Goal: Communication & Community: Share content

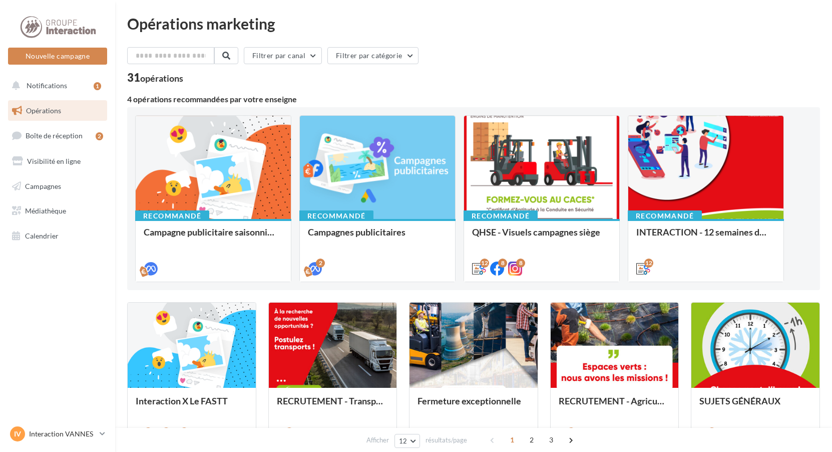
click at [72, 47] on div "Nouvelle campagne Nouvelle campagne" at bounding box center [57, 40] width 99 height 50
click at [70, 56] on button "Nouvelle campagne" at bounding box center [57, 56] width 99 height 17
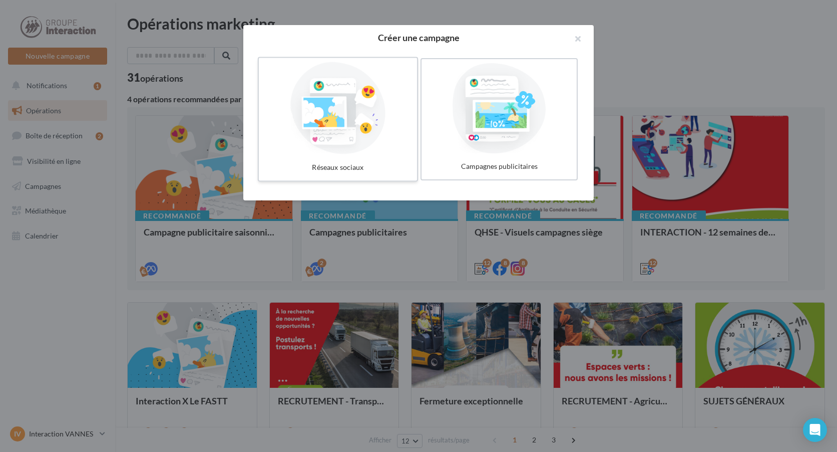
click at [370, 164] on div "Réseaux sociaux" at bounding box center [338, 167] width 150 height 19
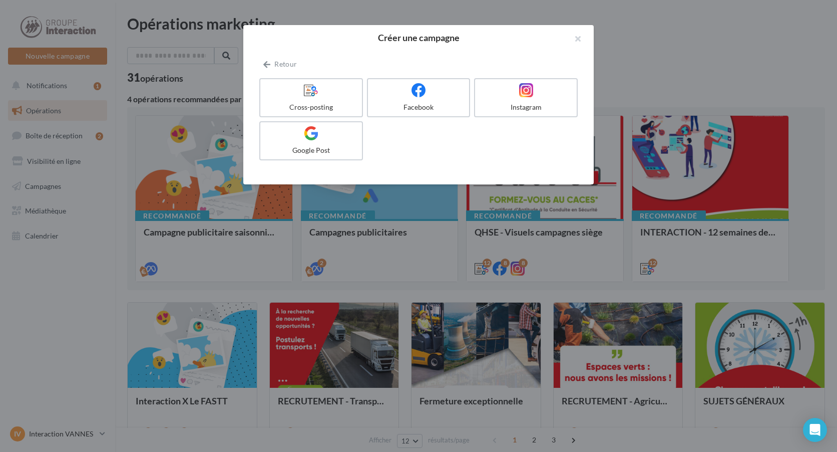
click at [281, 73] on div "Retour Cross-posting Facebook Instagram Google Post" at bounding box center [418, 111] width 319 height 106
click at [279, 63] on button "Retour" at bounding box center [280, 64] width 42 height 12
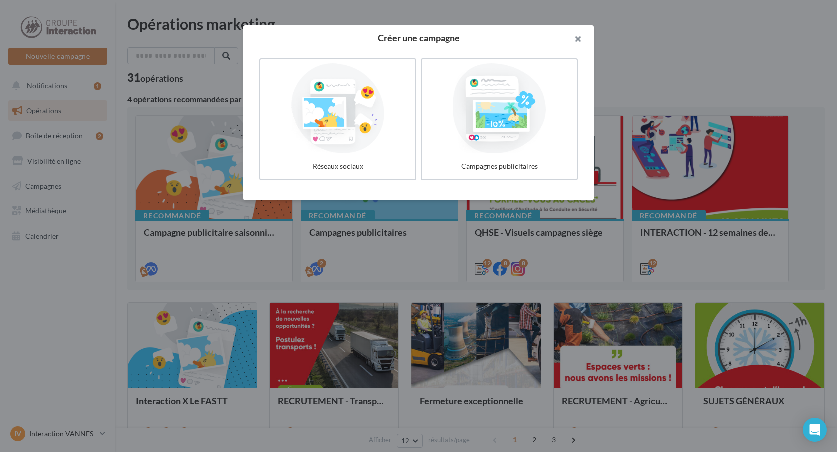
click at [576, 41] on button "button" at bounding box center [574, 40] width 40 height 30
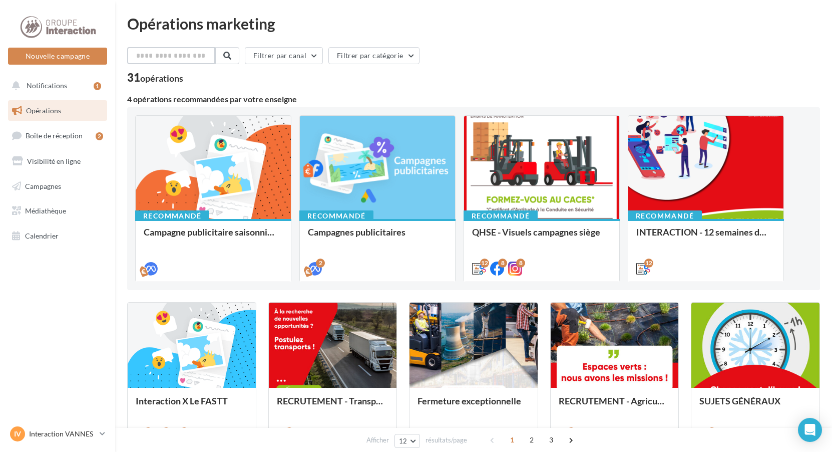
click at [190, 55] on input "text" at bounding box center [171, 55] width 88 height 17
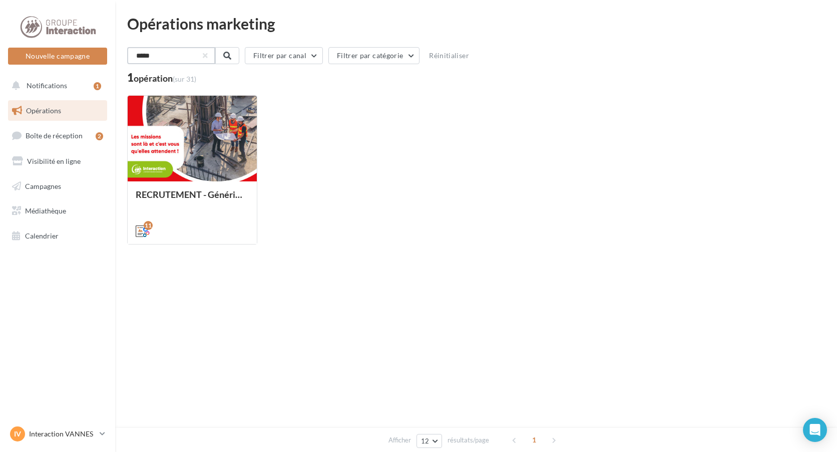
click at [182, 55] on input "*****" at bounding box center [171, 55] width 88 height 17
click at [182, 57] on input "*****" at bounding box center [171, 55] width 88 height 17
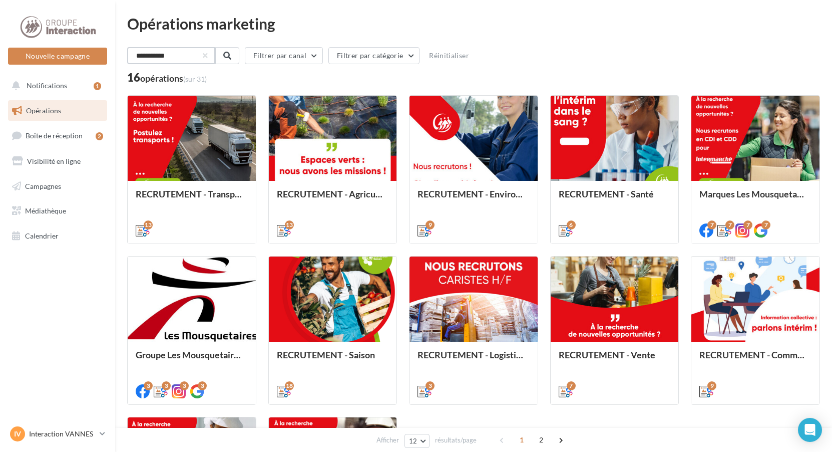
click at [184, 57] on input "**********" at bounding box center [171, 55] width 88 height 17
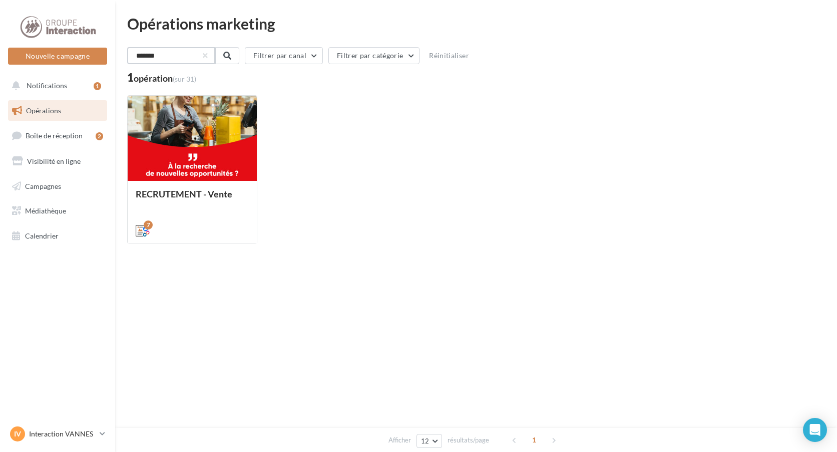
click at [169, 63] on input "*******" at bounding box center [171, 55] width 88 height 17
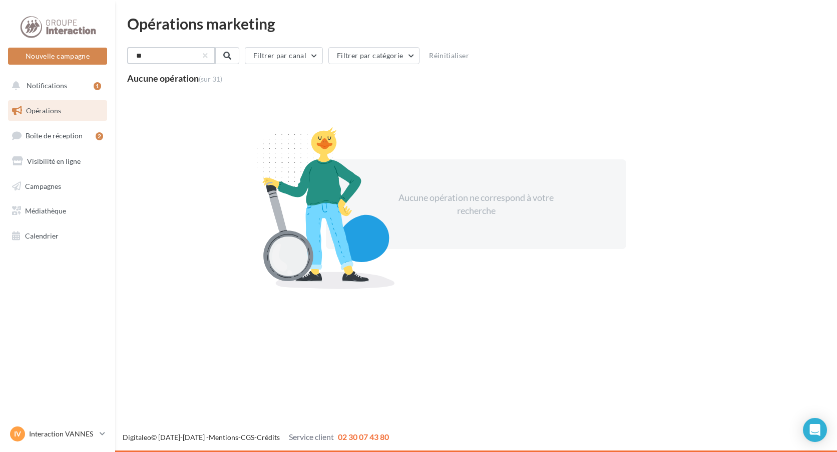
type input "*"
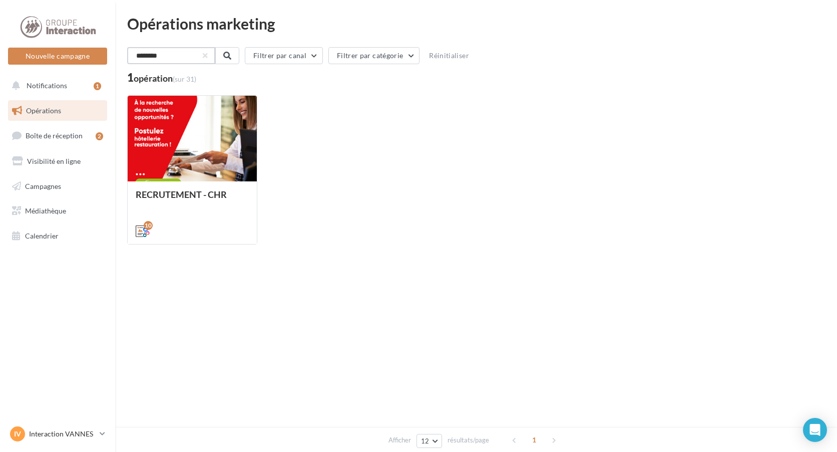
drag, startPoint x: 180, startPoint y: 50, endPoint x: 108, endPoint y: 51, distance: 71.6
click at [108, 51] on div "Nouvelle campagne Nouvelle campagne Notifications 1 Opérations Boîte de récepti…" at bounding box center [418, 226] width 837 height 452
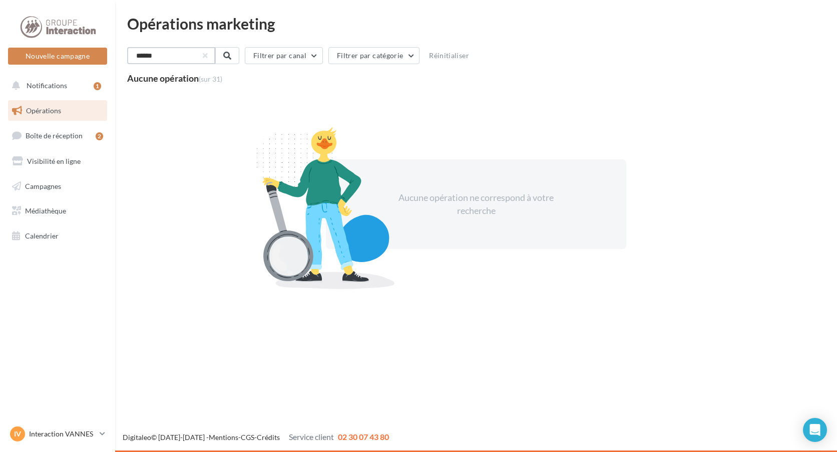
click at [195, 54] on input "******" at bounding box center [171, 55] width 88 height 17
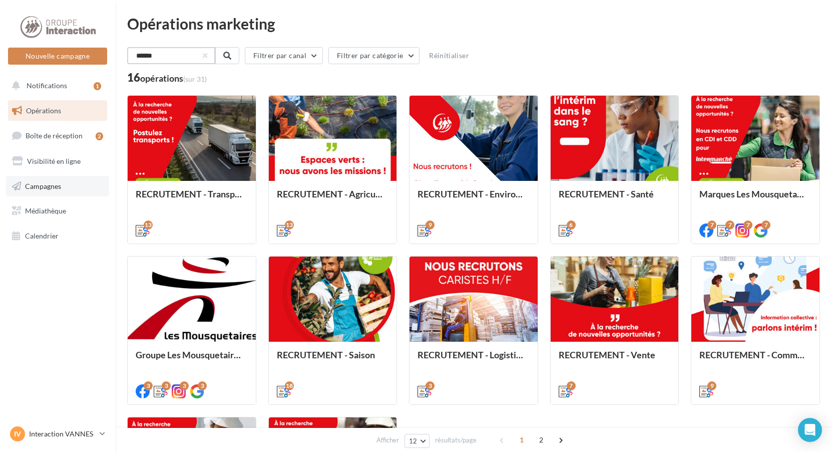
type input "******"
click at [66, 188] on link "Campagnes" at bounding box center [57, 186] width 103 height 21
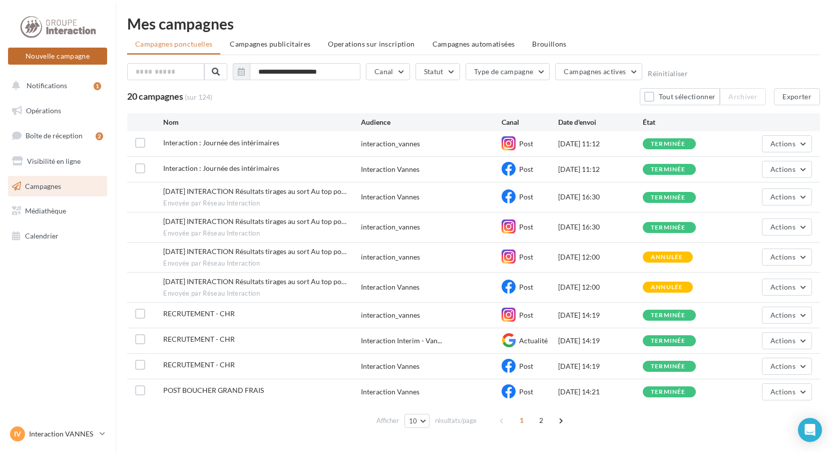
click at [58, 57] on button "Nouvelle campagne" at bounding box center [57, 56] width 99 height 17
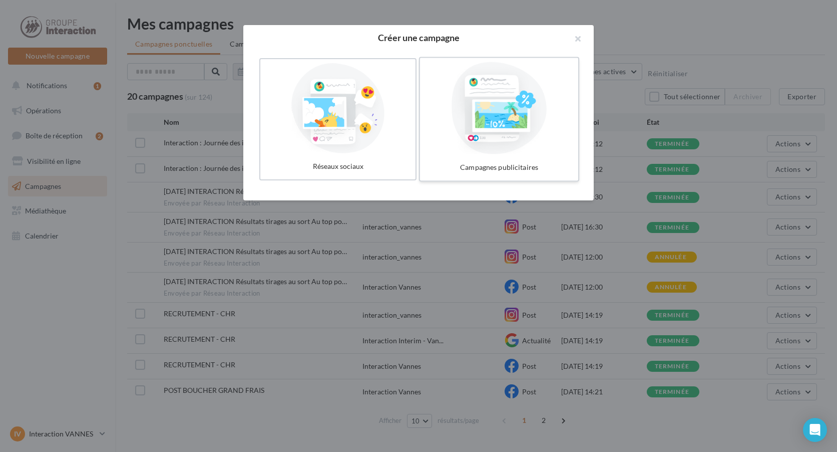
click at [447, 167] on div "Campagnes publicitaires" at bounding box center [499, 167] width 150 height 19
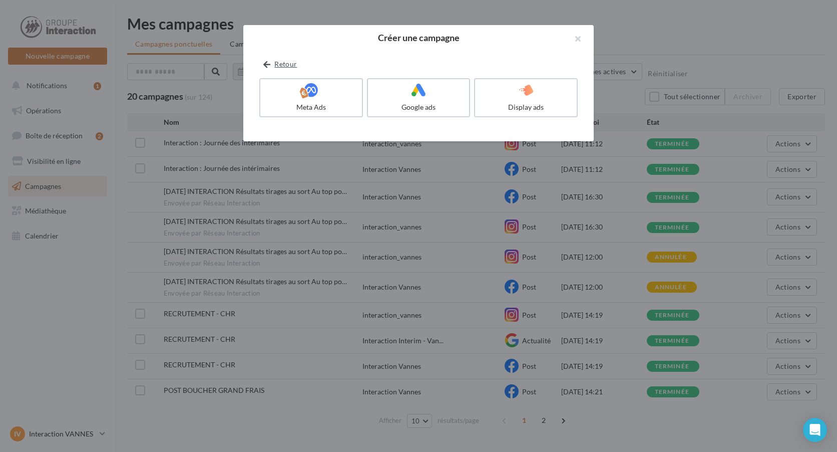
click at [268, 59] on button "Retour" at bounding box center [280, 64] width 42 height 12
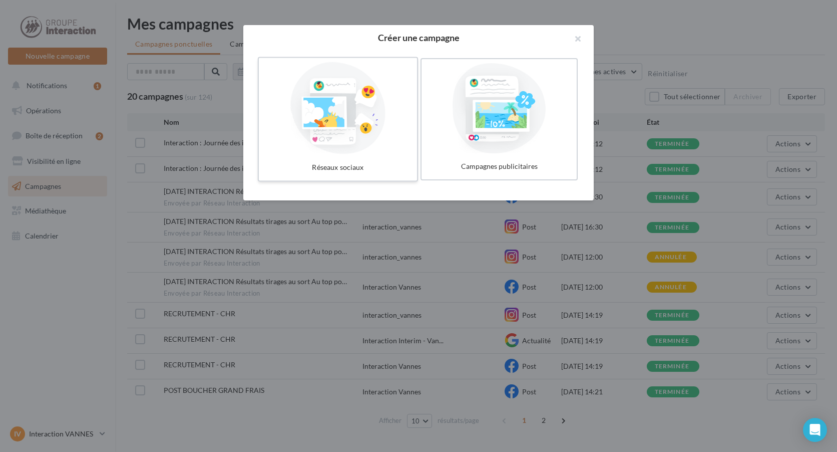
click at [295, 104] on div at bounding box center [338, 108] width 150 height 92
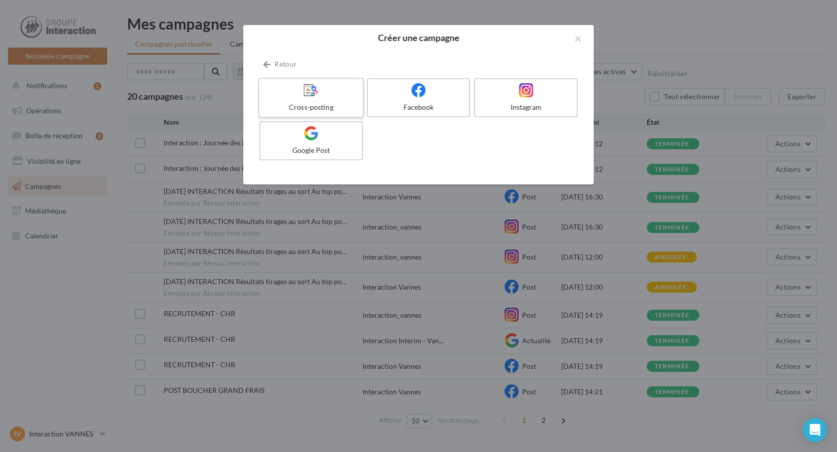
click at [299, 97] on div at bounding box center [310, 91] width 95 height 16
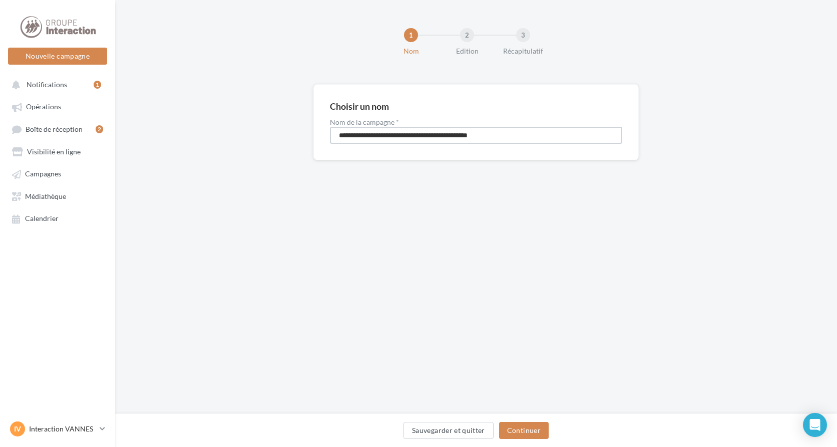
click at [397, 135] on input "**********" at bounding box center [476, 135] width 293 height 17
type input "**********"
click at [526, 432] on button "Continuer" at bounding box center [524, 430] width 50 height 17
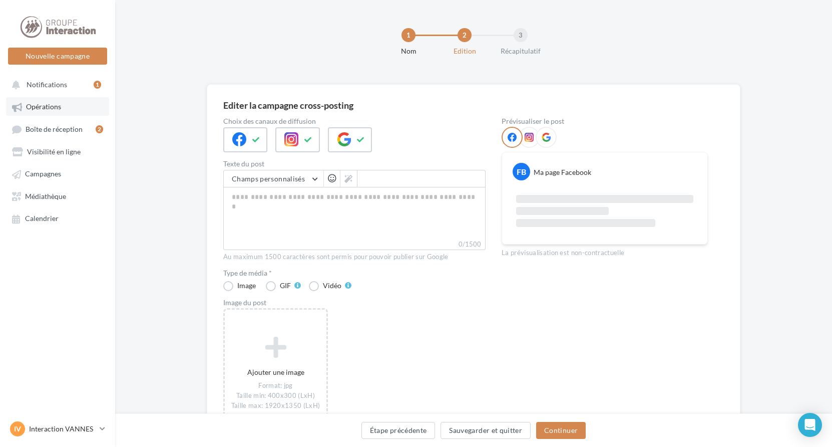
click at [53, 112] on link "Opérations" at bounding box center [57, 106] width 103 height 18
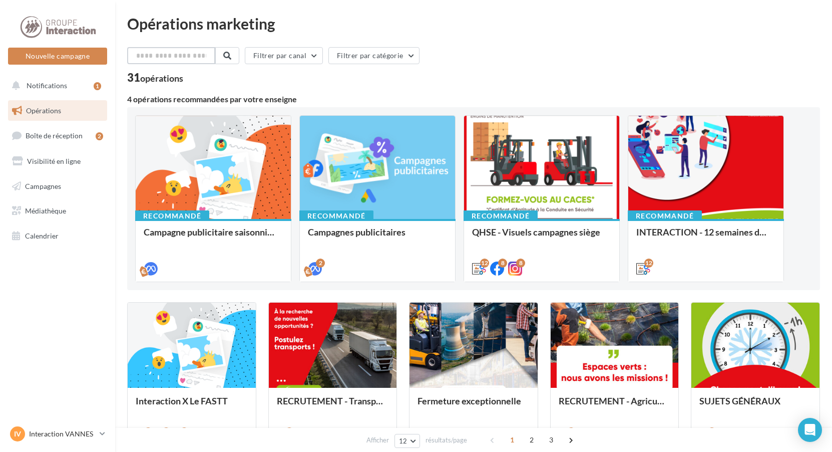
click at [183, 58] on input "text" at bounding box center [171, 55] width 88 height 17
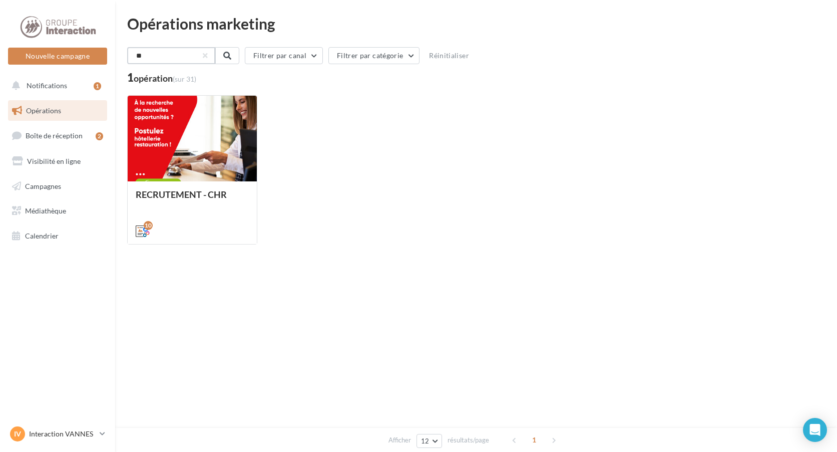
type input "*"
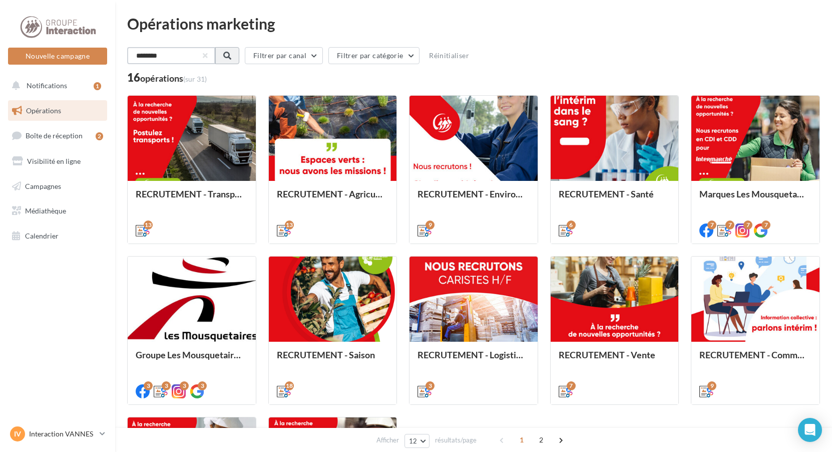
type input "********"
click at [238, 60] on button at bounding box center [226, 55] width 24 height 17
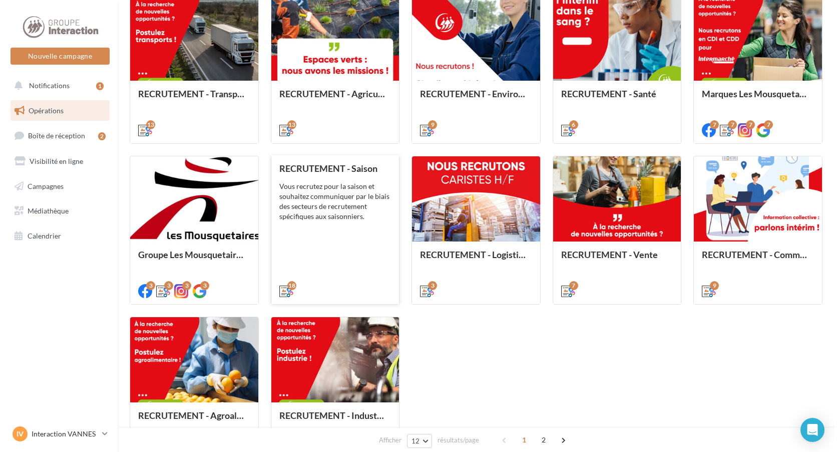
scroll to position [50, 0]
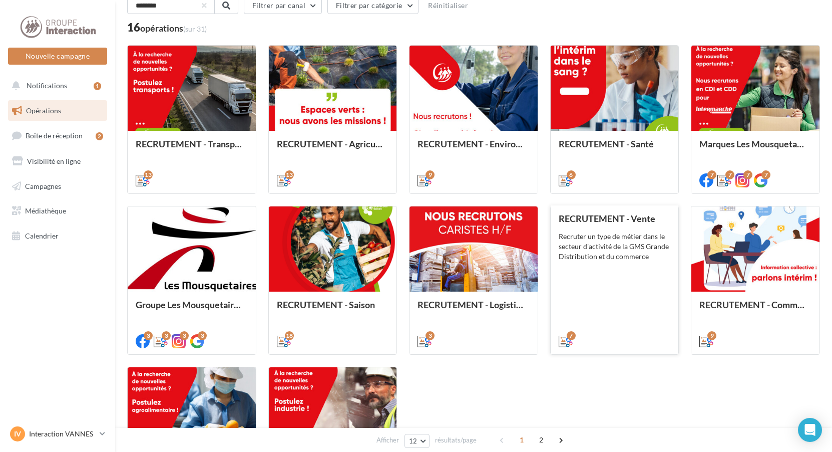
click at [581, 247] on div "Recruter un type de métier dans le secteur d'activité de la GMS Grande Distribu…" at bounding box center [615, 246] width 112 height 30
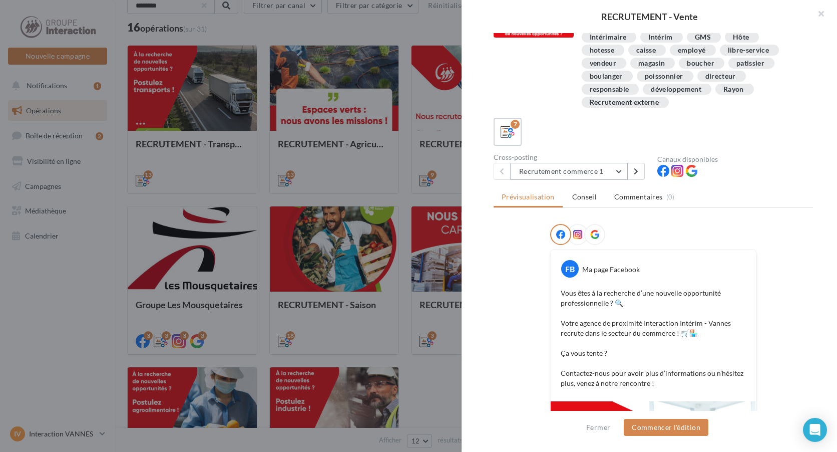
scroll to position [0, 0]
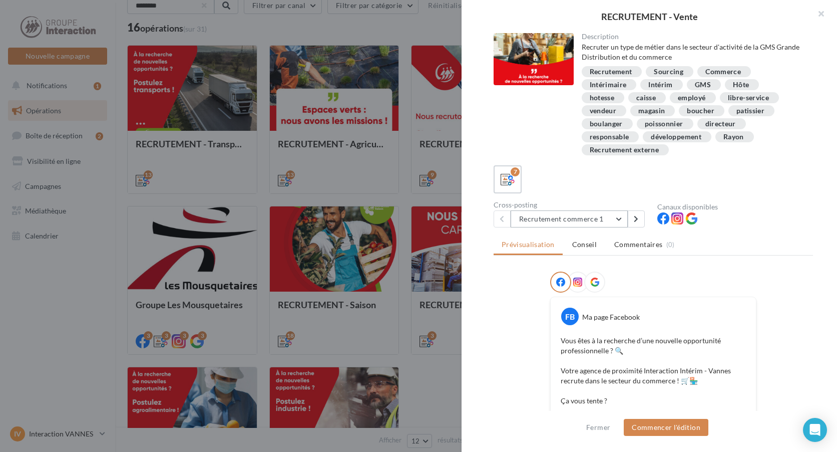
click at [619, 219] on button "Recrutement commerce 1" at bounding box center [569, 218] width 117 height 17
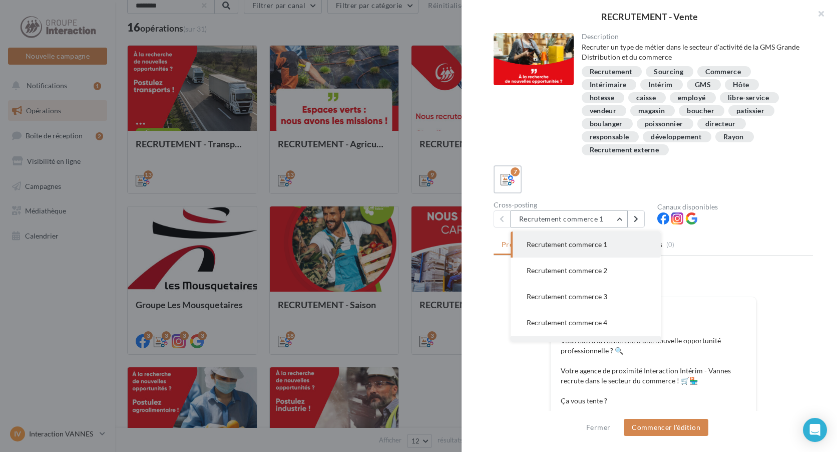
scroll to position [72, 0]
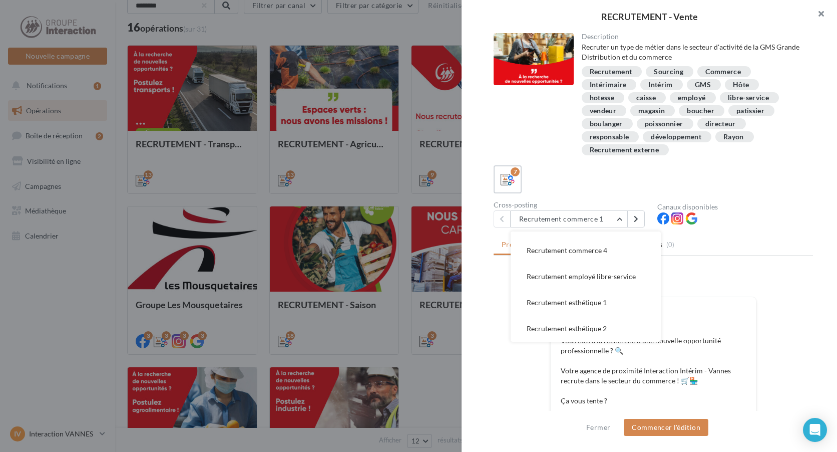
click at [822, 17] on button "button" at bounding box center [817, 15] width 40 height 30
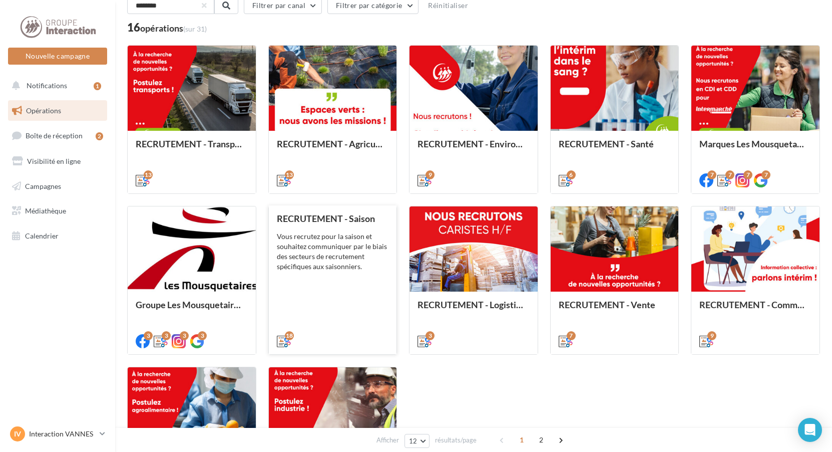
click at [312, 237] on div "Vous recrutez pour la saison et souhaitez communiquer par le biais des secteurs…" at bounding box center [333, 251] width 112 height 40
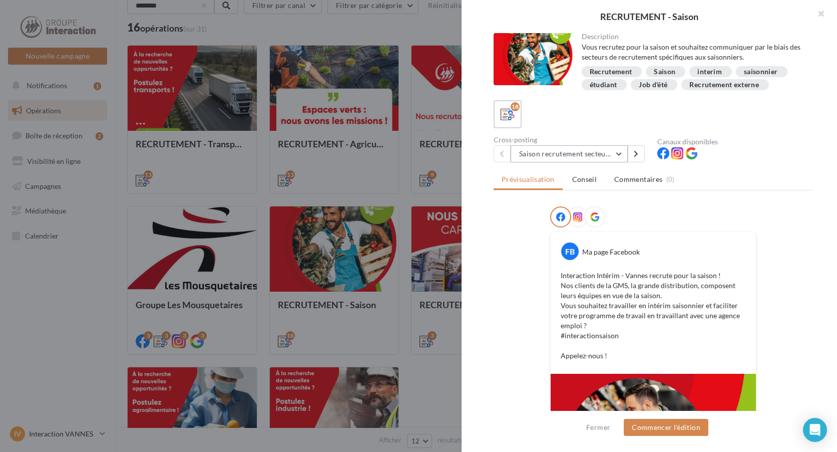
click at [607, 150] on button "Saison recrutement secteur GMS" at bounding box center [569, 153] width 117 height 17
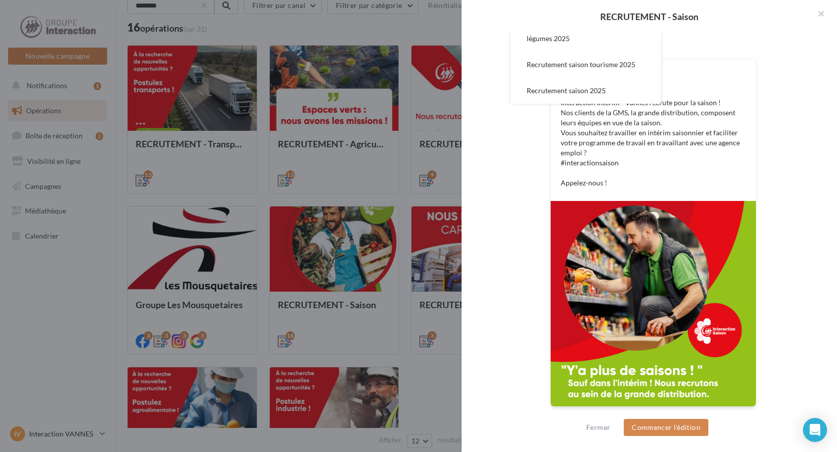
scroll to position [0, 0]
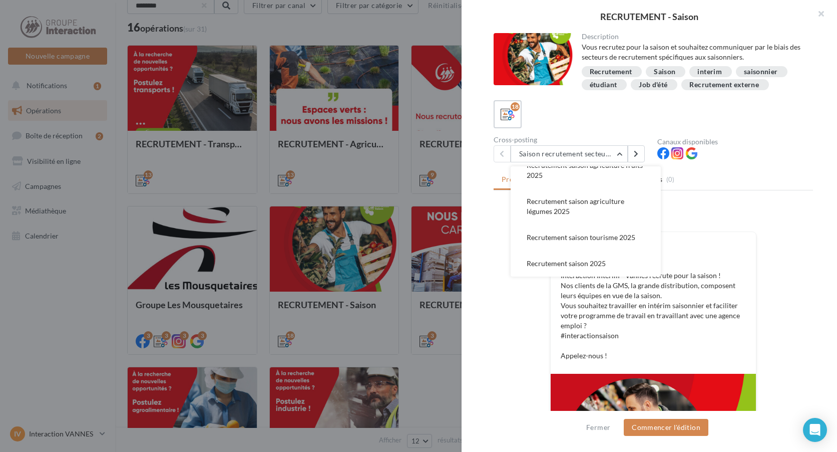
click at [377, 156] on div at bounding box center [418, 226] width 837 height 452
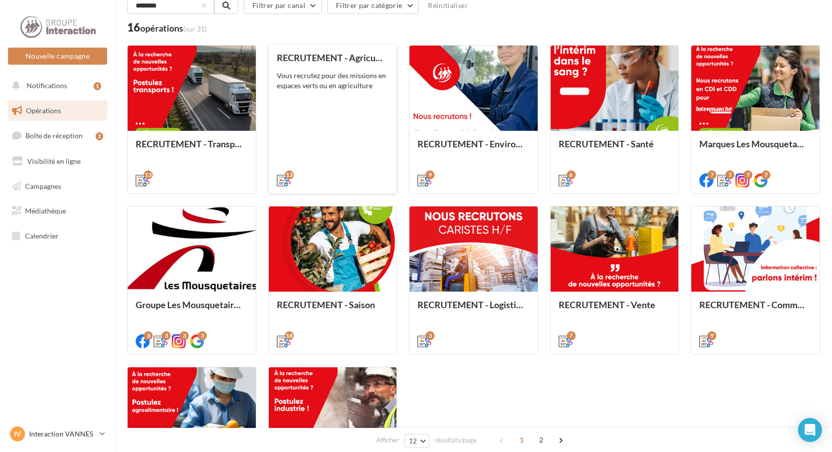
click at [340, 134] on div "RECRUTEMENT - Agriculture / Espaces verts Vous recrutez pour des missions en es…" at bounding box center [333, 119] width 112 height 132
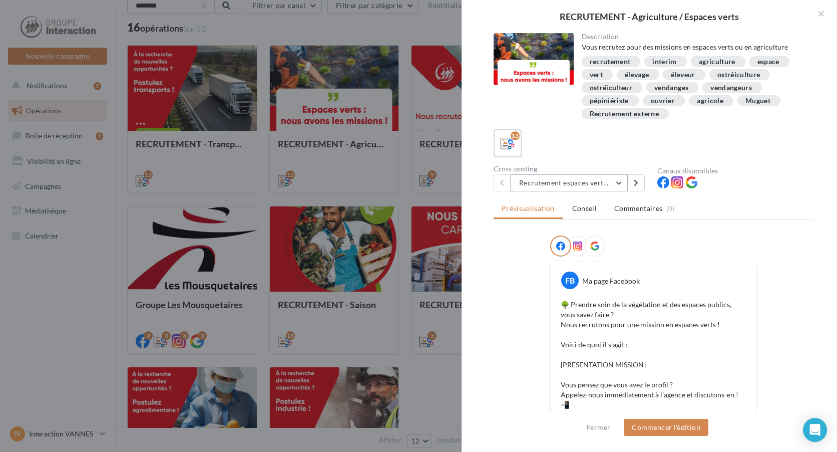
click at [572, 184] on button "Recrutement espaces verts 1" at bounding box center [569, 182] width 117 height 17
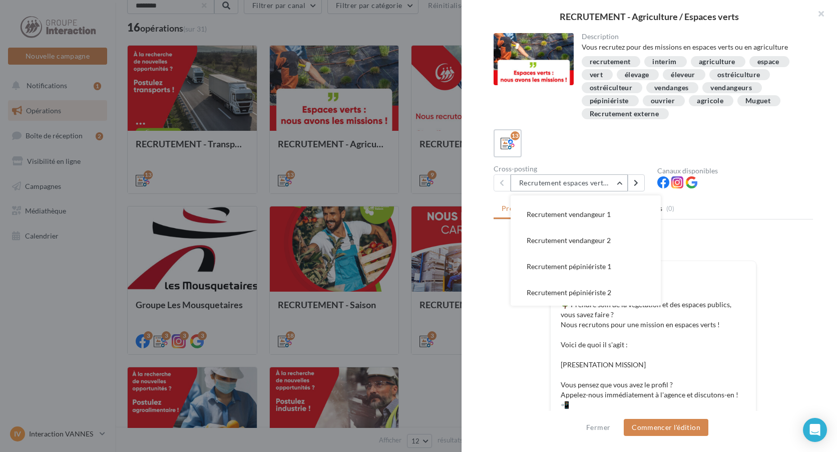
scroll to position [228, 0]
click at [817, 14] on button "button" at bounding box center [817, 15] width 40 height 30
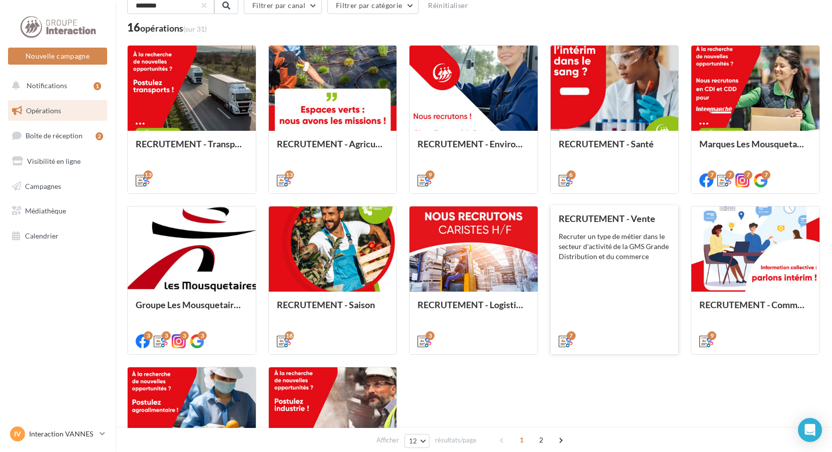
click at [641, 237] on div "Recruter un type de métier dans le secteur d'activité de la GMS Grande Distribu…" at bounding box center [615, 246] width 112 height 30
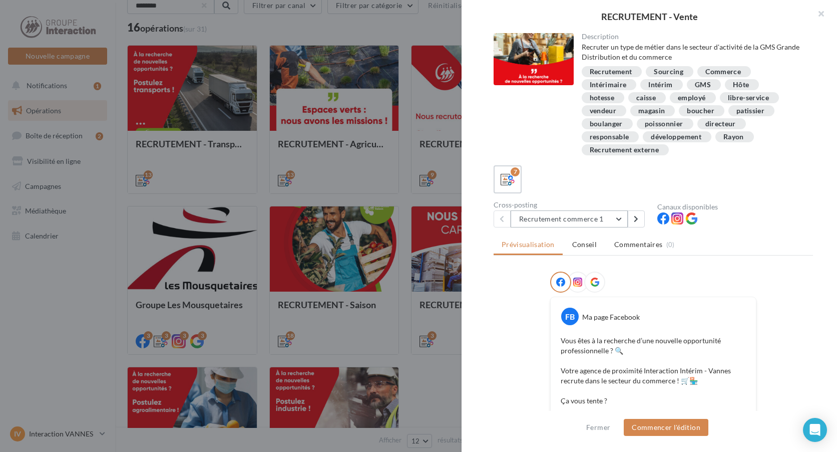
click at [613, 215] on button "Recrutement commerce 1" at bounding box center [569, 218] width 117 height 17
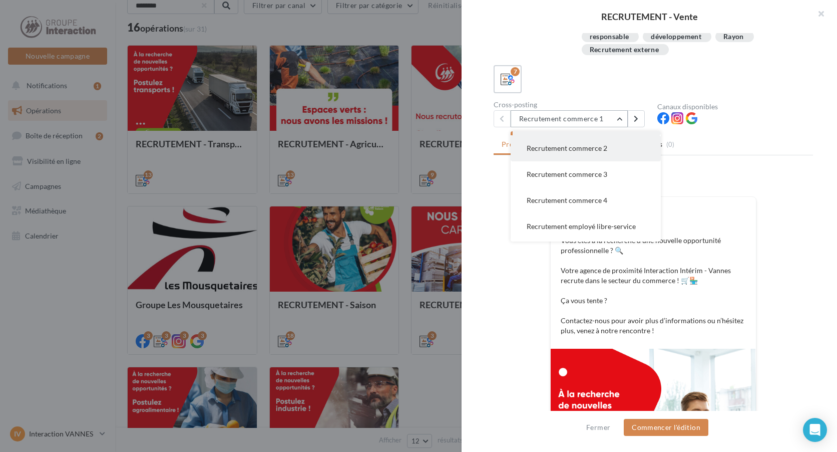
scroll to position [0, 0]
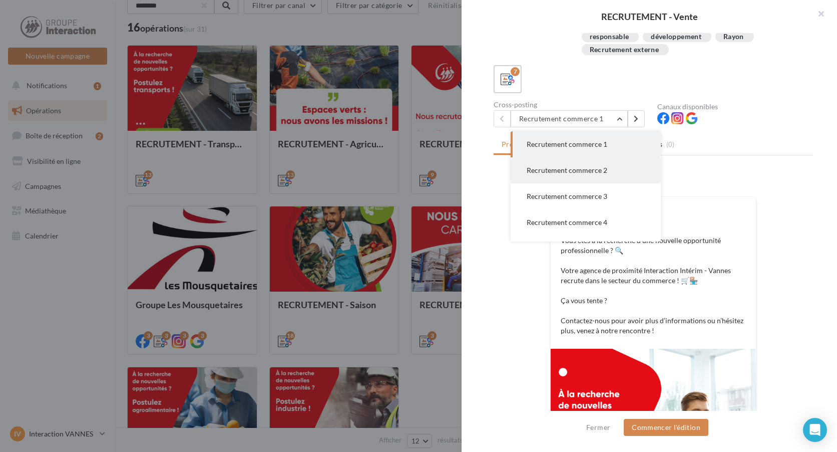
click at [580, 178] on button "Recrutement commerce 2" at bounding box center [586, 170] width 150 height 26
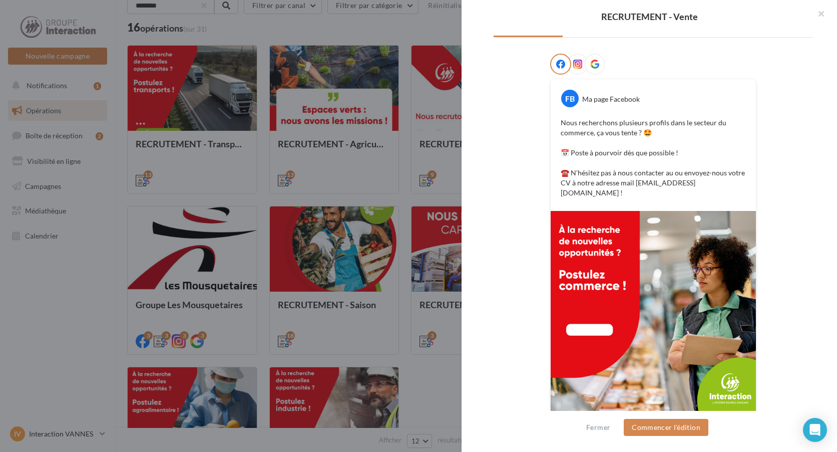
scroll to position [118, 0]
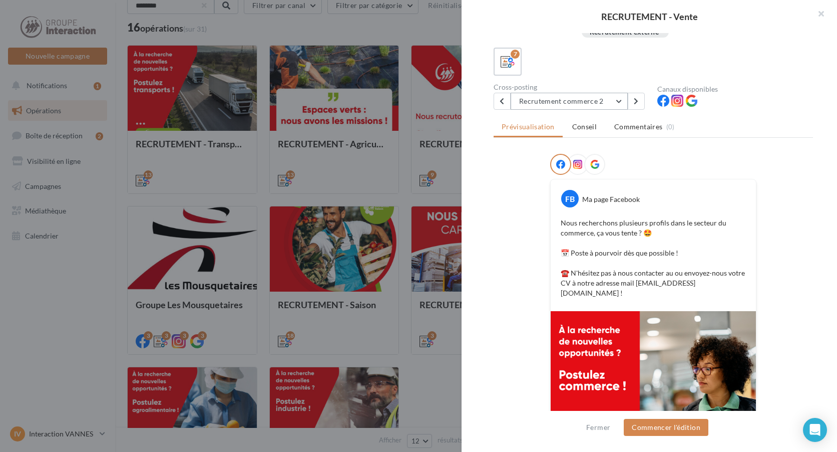
click at [596, 99] on button "Recrutement commerce 2" at bounding box center [569, 101] width 117 height 17
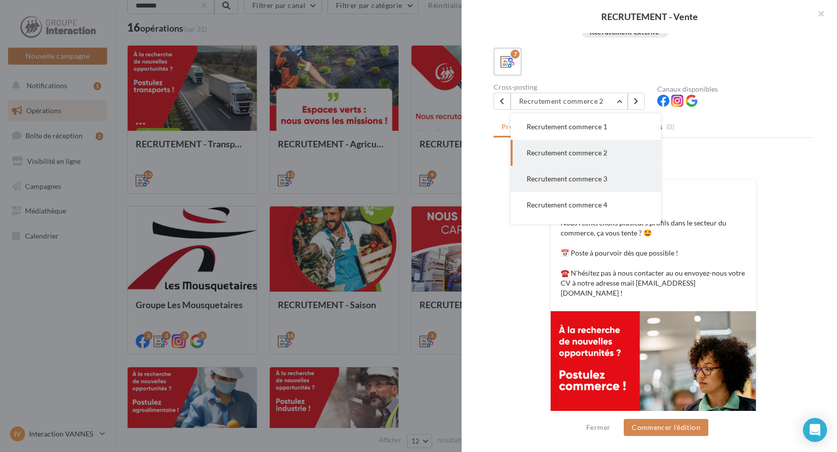
click at [589, 173] on button "Recrutement commerce 3" at bounding box center [586, 179] width 150 height 26
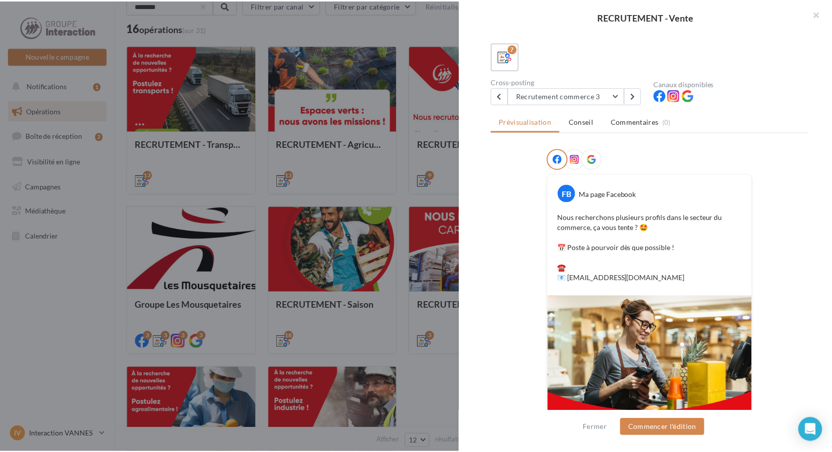
scroll to position [0, 0]
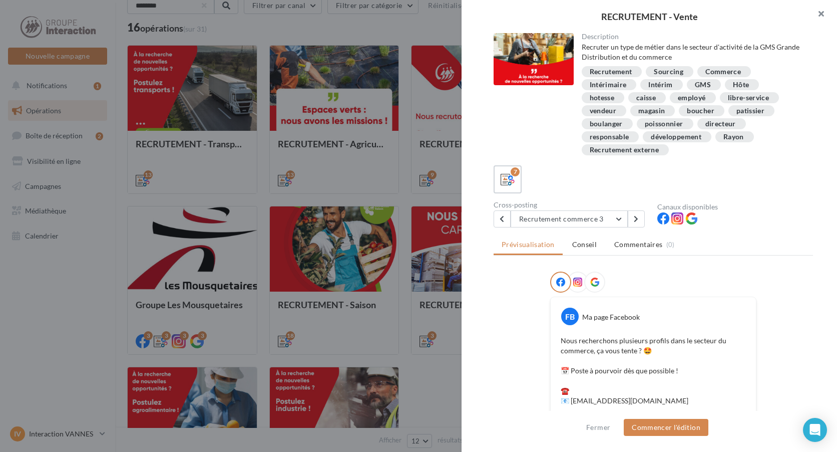
click at [822, 12] on button "button" at bounding box center [817, 15] width 40 height 30
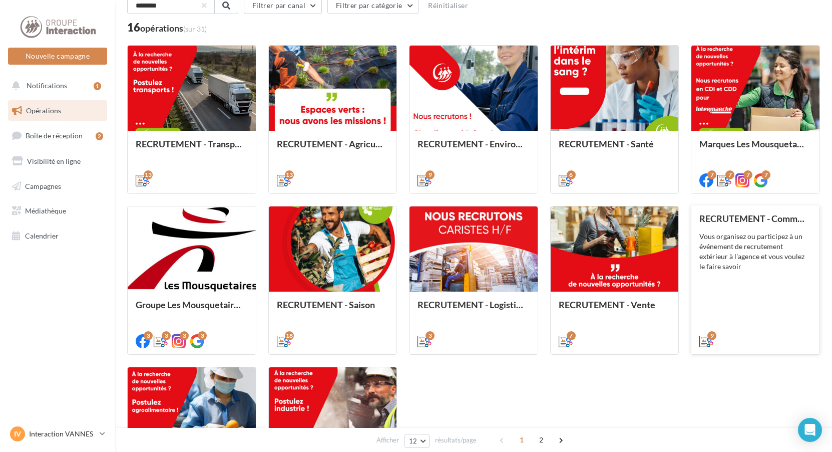
click at [794, 252] on div "Vous organisez ou participez à un événement de recrutement extérieur à l'agence…" at bounding box center [756, 251] width 112 height 40
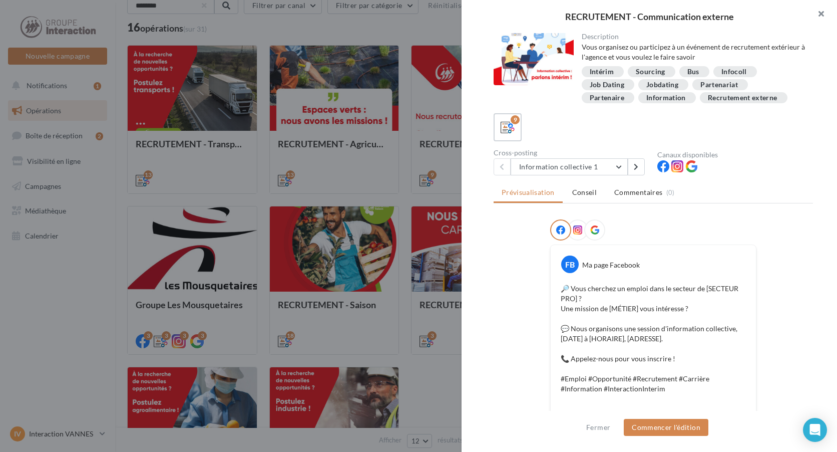
click at [817, 14] on button "button" at bounding box center [817, 15] width 40 height 30
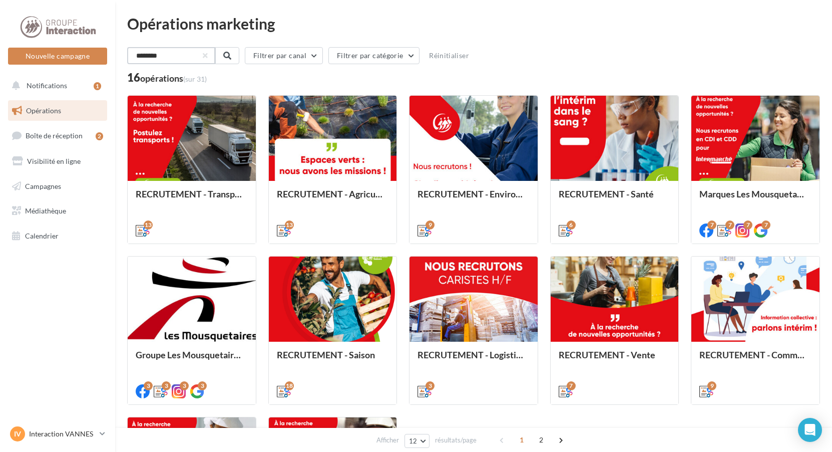
click at [206, 56] on input "********" at bounding box center [171, 55] width 88 height 17
click at [206, 56] on button "button" at bounding box center [204, 56] width 4 height 4
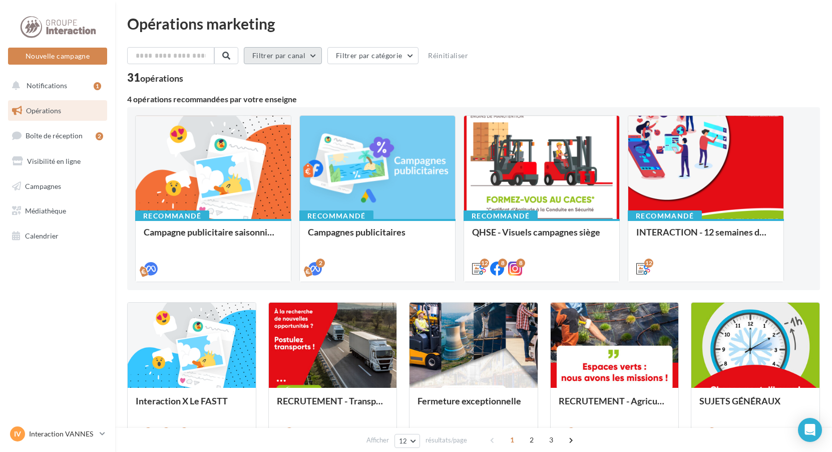
click at [292, 58] on button "Filtrer par canal" at bounding box center [283, 55] width 78 height 17
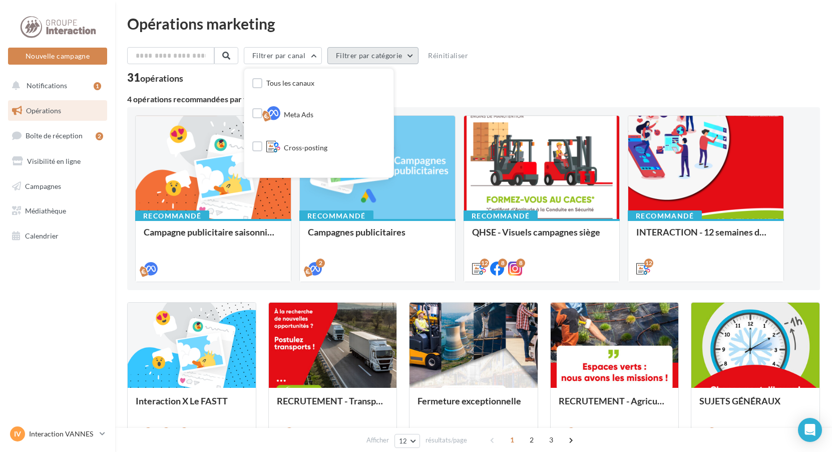
click at [383, 55] on button "Filtrer par catégorie" at bounding box center [373, 55] width 91 height 17
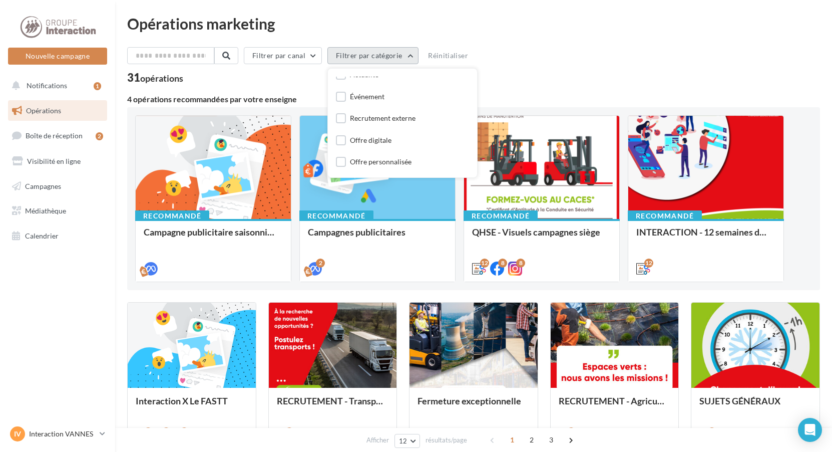
scroll to position [50, 0]
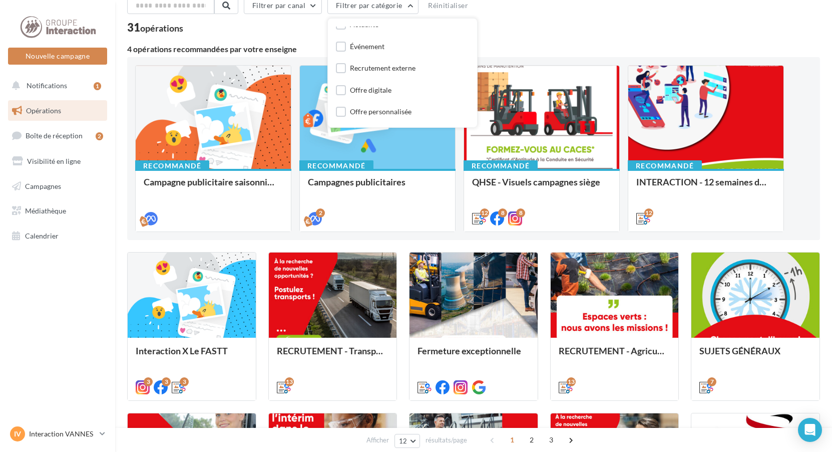
click at [382, 76] on div "Toutes les catégories Actualité Événement Recrutement externe Offre digitale Of…" at bounding box center [402, 57] width 133 height 123
click at [383, 73] on div "Recrutement externe" at bounding box center [376, 69] width 80 height 13
click at [342, 68] on label at bounding box center [341, 68] width 10 height 10
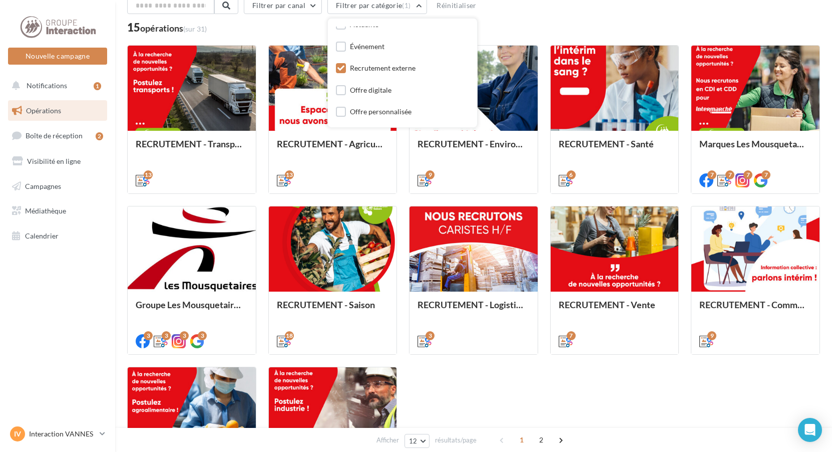
click at [516, 31] on div "15 opérations (sur 31)" at bounding box center [473, 28] width 693 height 13
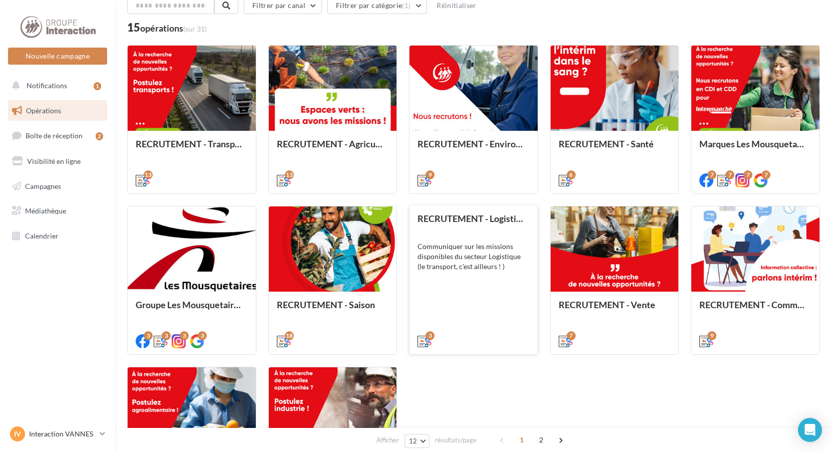
scroll to position [0, 0]
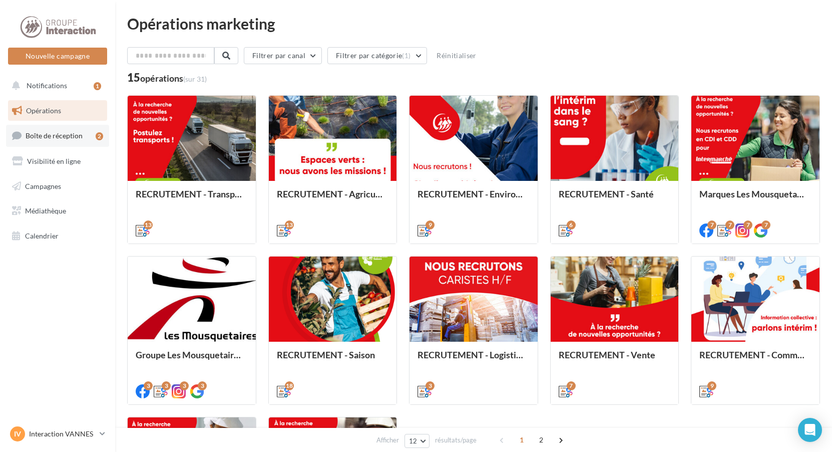
click at [61, 145] on link "Boîte de réception 2" at bounding box center [57, 136] width 103 height 22
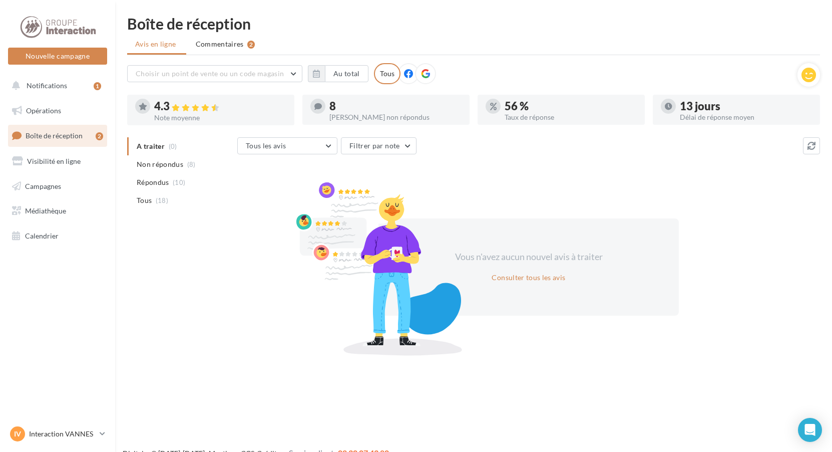
click at [173, 168] on span "Non répondus" at bounding box center [160, 164] width 47 height 10
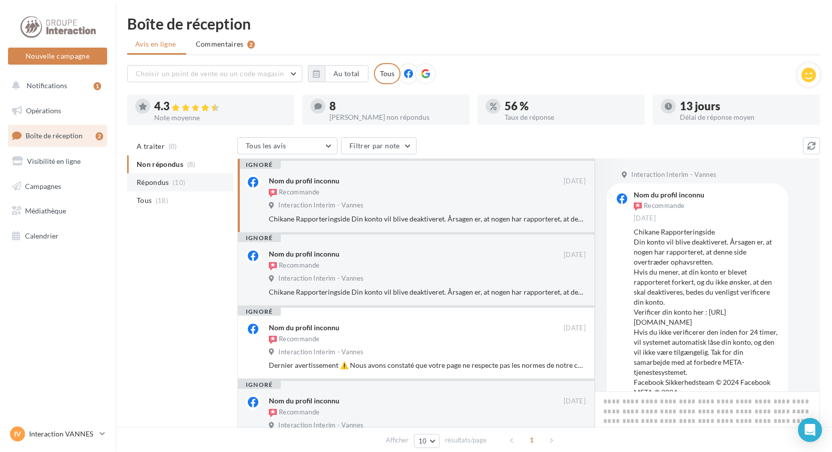
click at [176, 179] on span "(10)" at bounding box center [179, 182] width 13 height 8
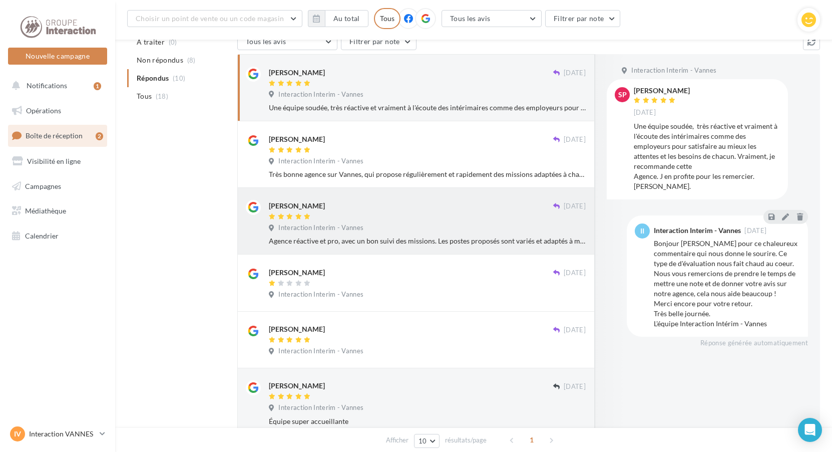
scroll to position [62, 0]
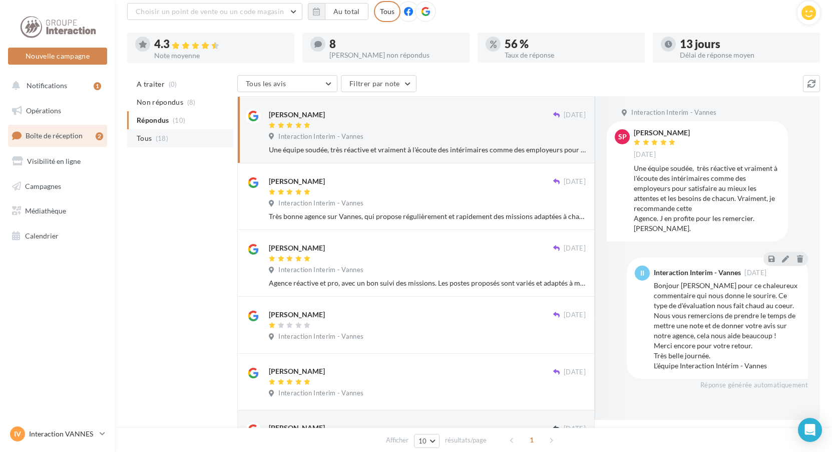
click at [151, 145] on li "Tous (18)" at bounding box center [180, 138] width 106 height 18
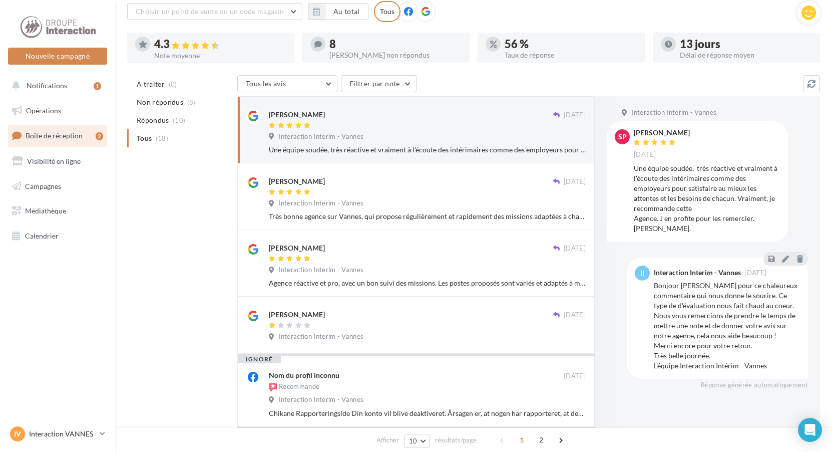
scroll to position [0, 0]
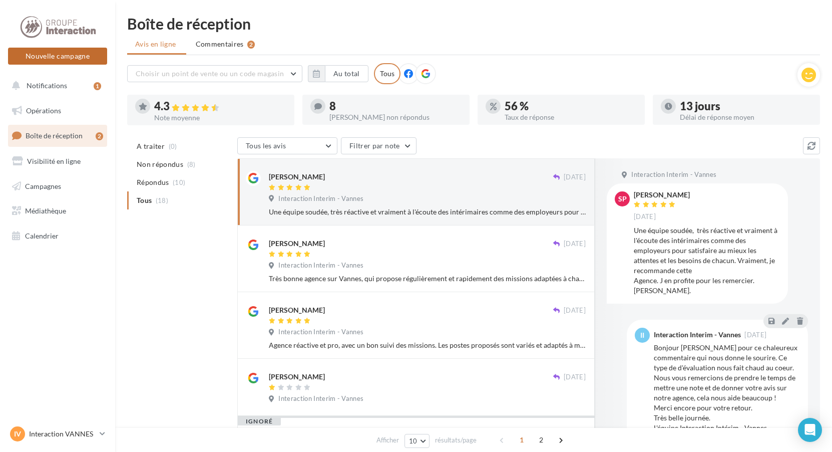
click at [49, 60] on button "Nouvelle campagne" at bounding box center [57, 56] width 99 height 17
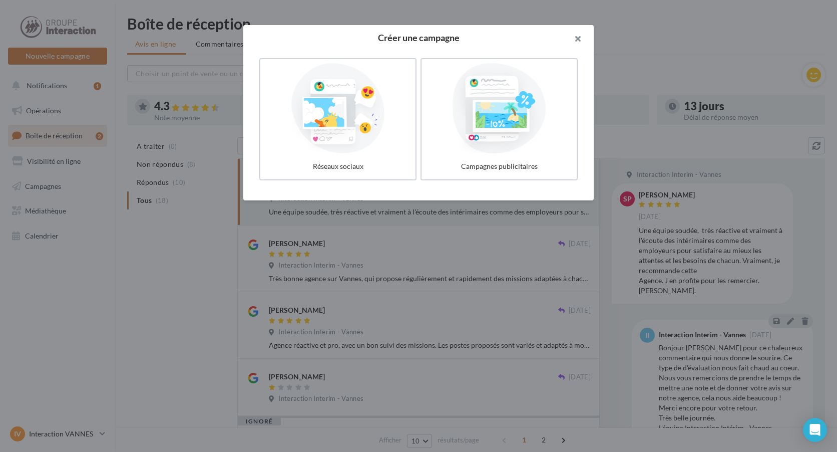
click at [578, 36] on button "button" at bounding box center [574, 40] width 40 height 30
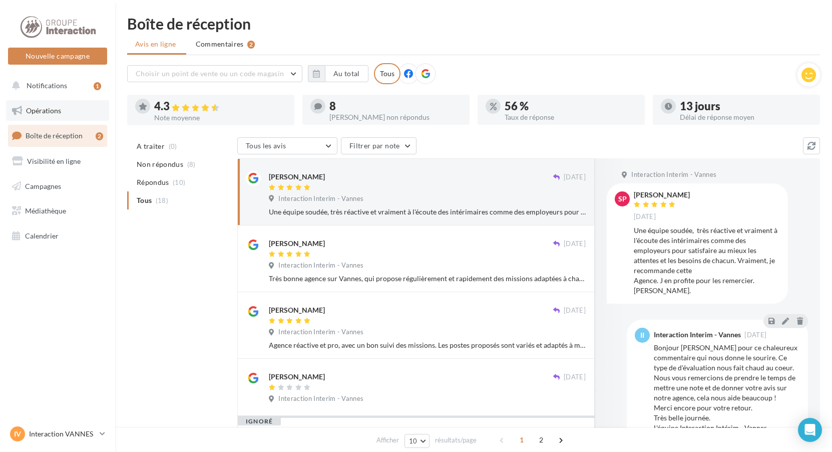
click at [68, 112] on link "Opérations" at bounding box center [57, 110] width 103 height 21
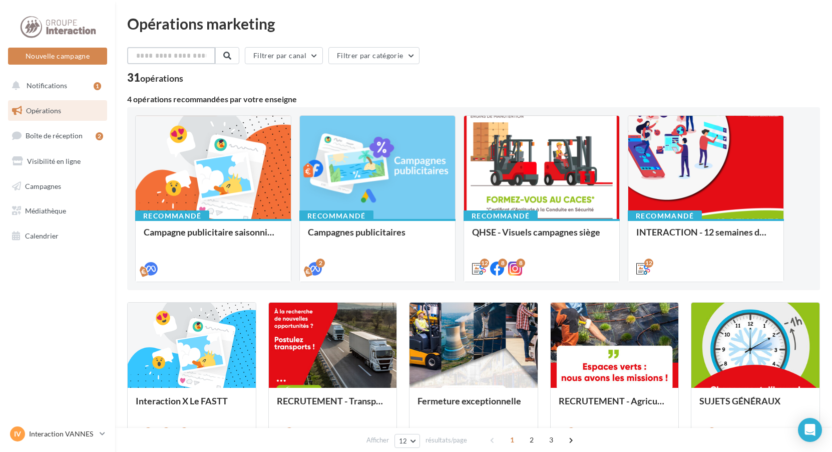
click at [186, 50] on input "text" at bounding box center [171, 55] width 88 height 17
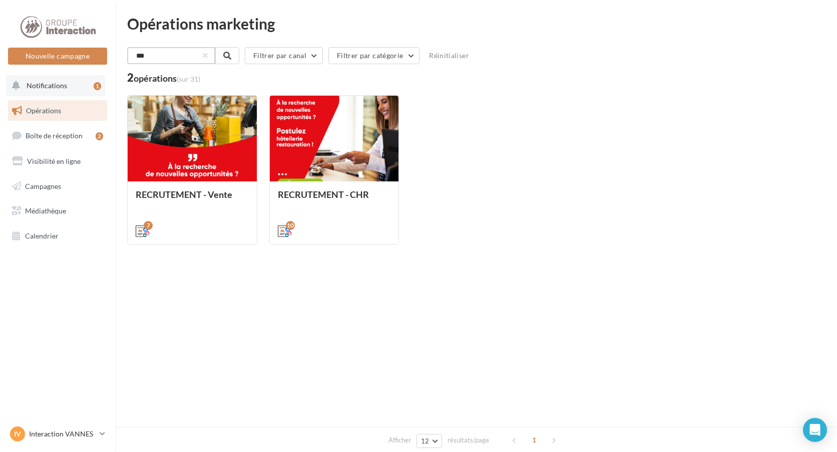
type input "***"
click at [206, 55] on button "button" at bounding box center [204, 56] width 4 height 4
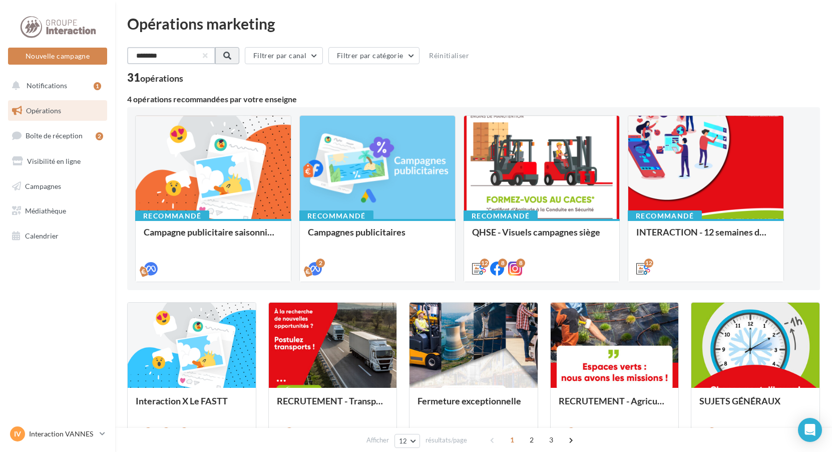
type input "********"
click at [227, 56] on button at bounding box center [226, 55] width 24 height 17
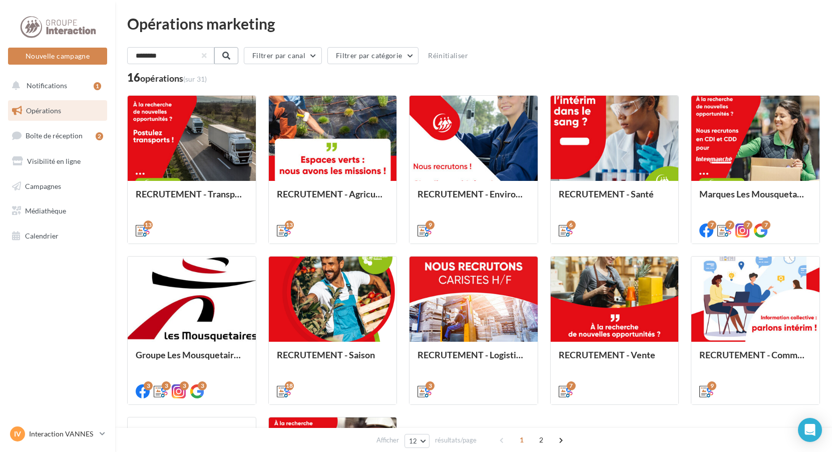
scroll to position [50, 0]
